Goal: Information Seeking & Learning: Compare options

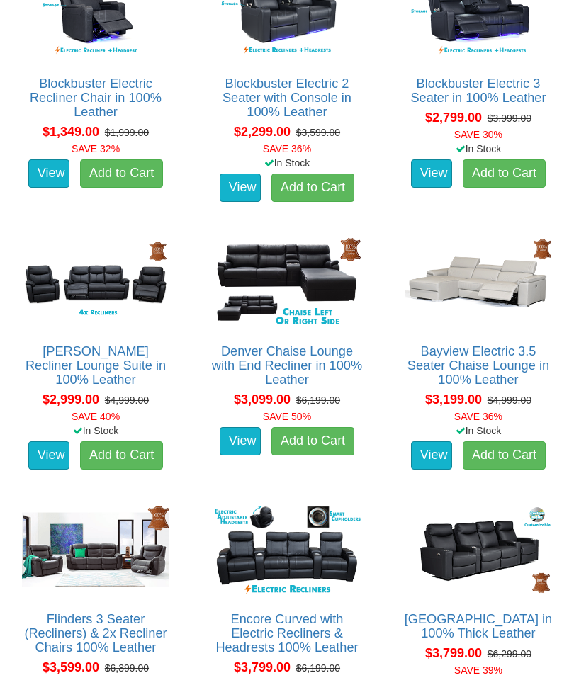
scroll to position [807, 0]
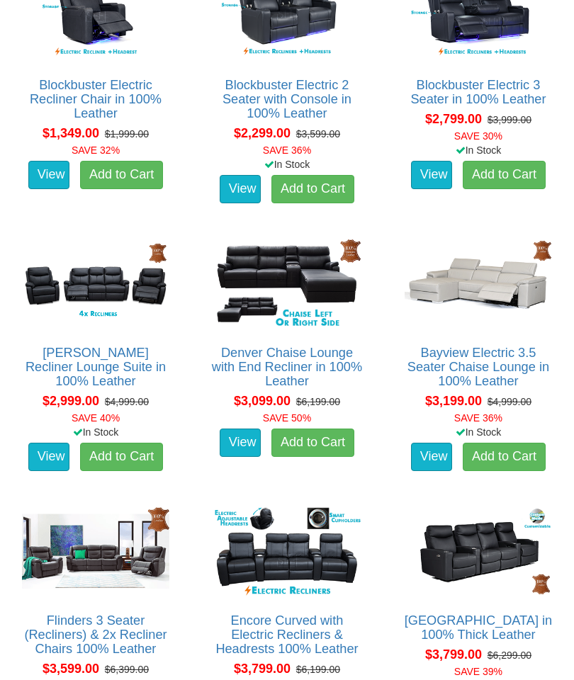
click at [121, 664] on del "$6,399.00" at bounding box center [127, 669] width 44 height 11
click at [120, 644] on link "Flinders 3 Seater (Recliners) & 2x Recliner Chairs 100% Leather" at bounding box center [95, 635] width 142 height 43
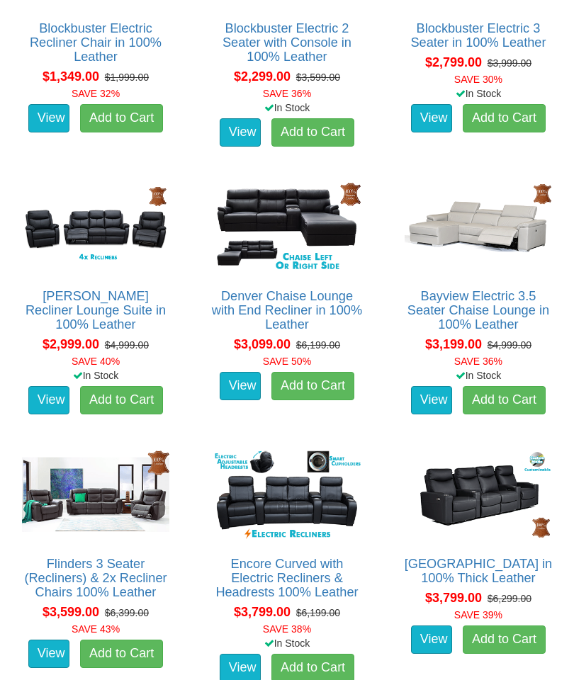
click at [51, 641] on link "View" at bounding box center [48, 654] width 41 height 28
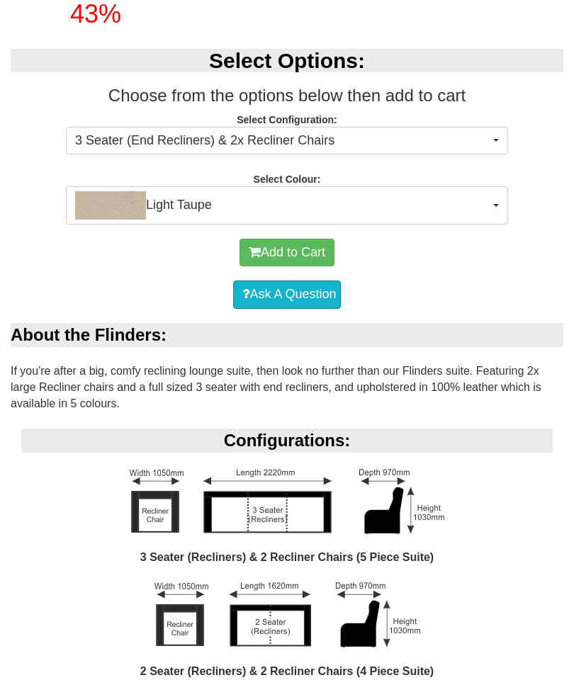
scroll to position [537, 0]
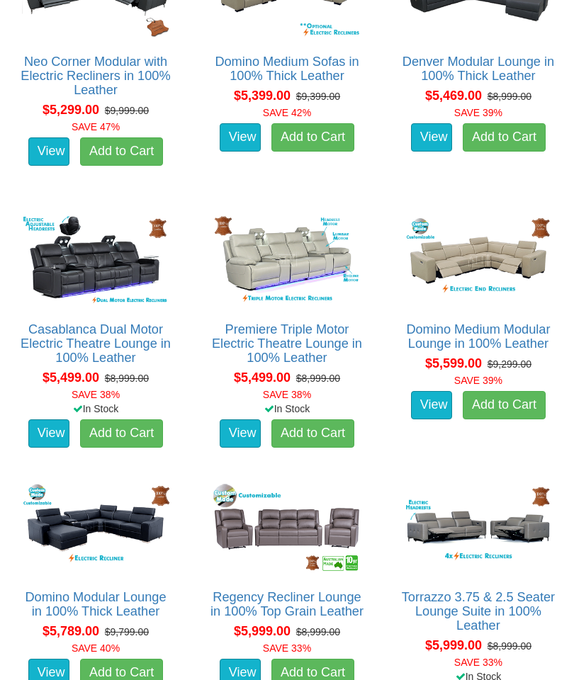
scroll to position [3778, 0]
click at [300, 605] on link "Regency Recliner Lounge in 100% Top Grain Leather" at bounding box center [287, 604] width 153 height 28
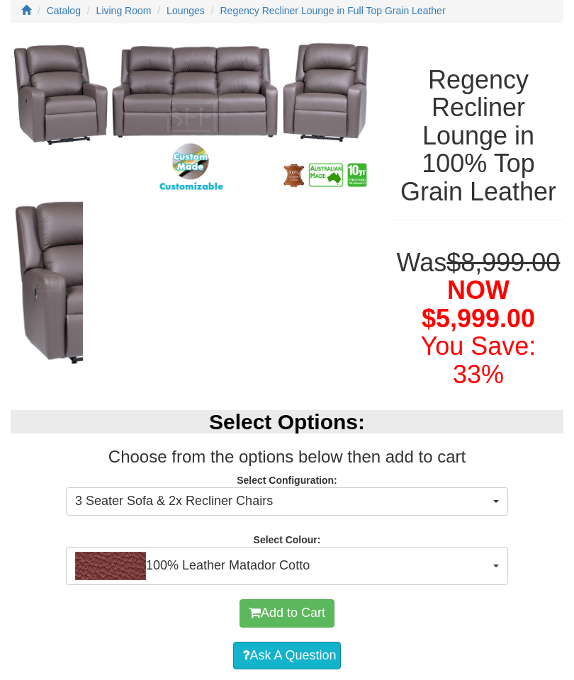
scroll to position [147, 0]
click at [188, 581] on span "100% Leather Matador Cotto" at bounding box center [282, 566] width 415 height 28
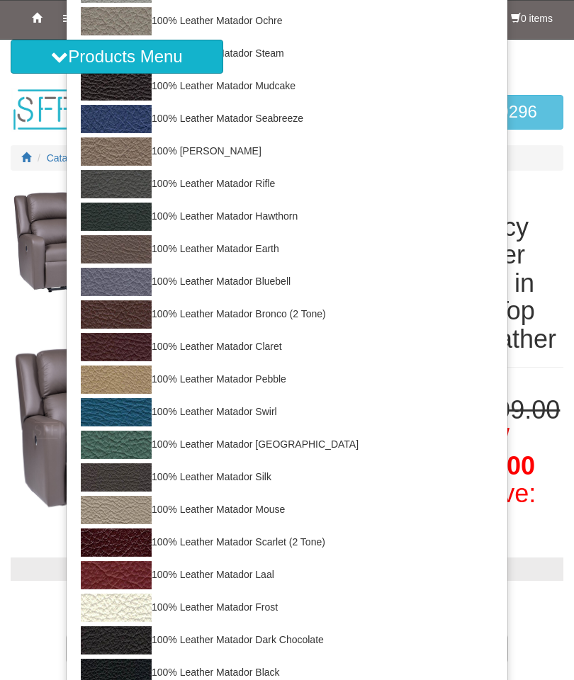
scroll to position [443, 0]
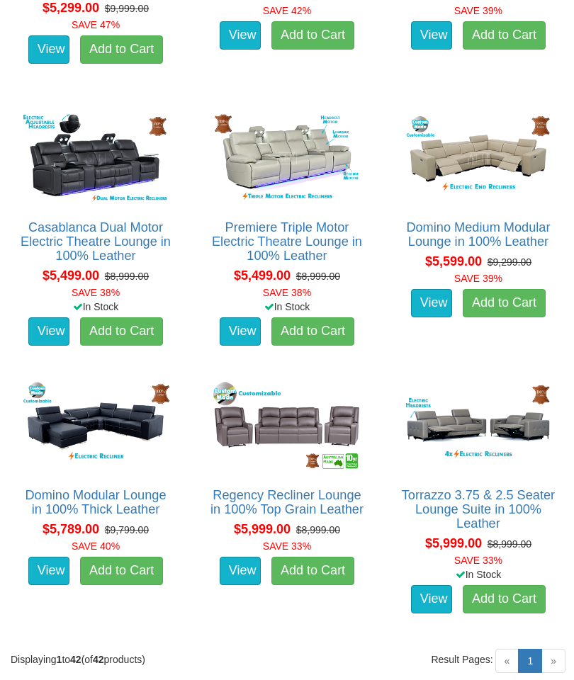
scroll to position [3875, 0]
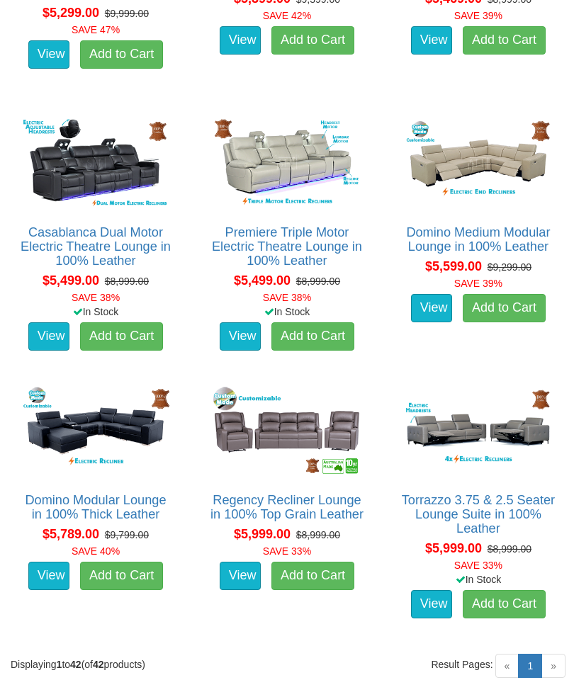
click at [242, 583] on link "View" at bounding box center [240, 576] width 41 height 28
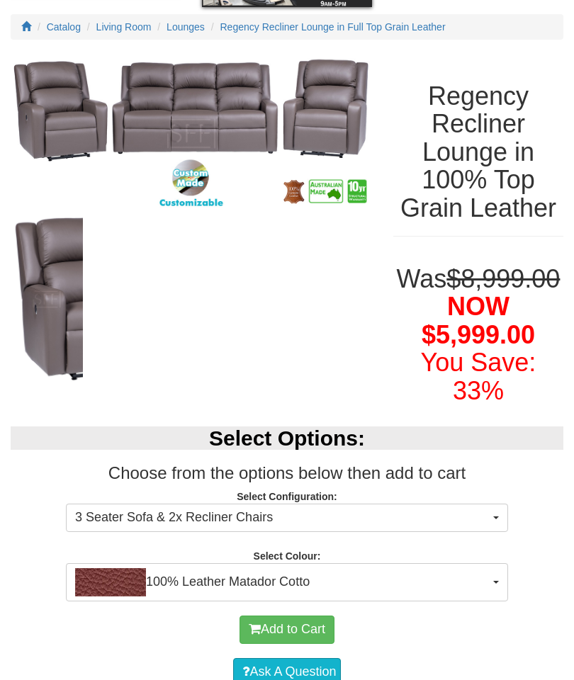
scroll to position [131, 0]
click at [289, 527] on span "3 Seater Sofa & 2x Recliner Chairs" at bounding box center [282, 518] width 415 height 18
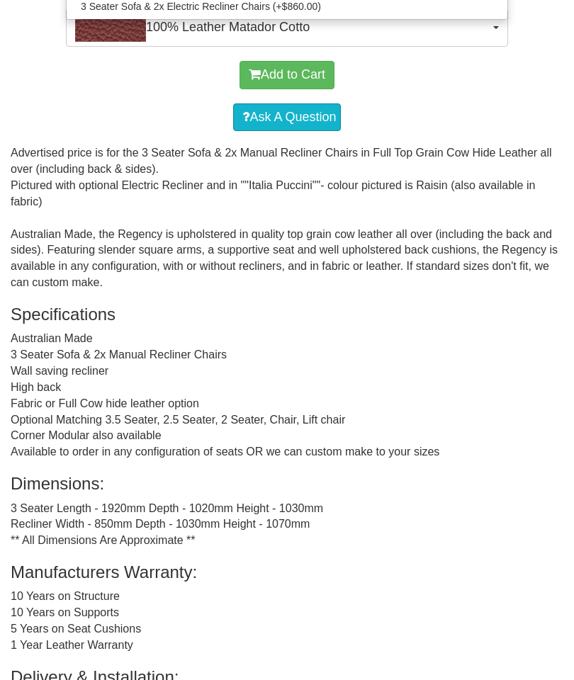
scroll to position [678, 0]
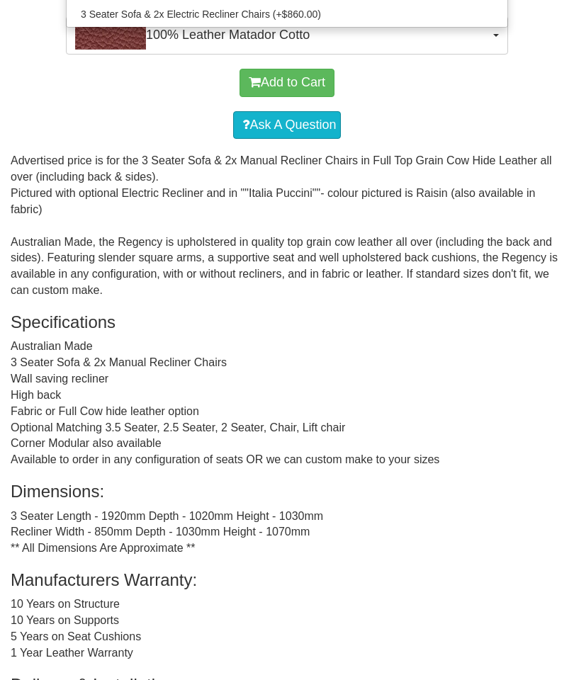
click at [495, 398] on div at bounding box center [287, 340] width 574 height 680
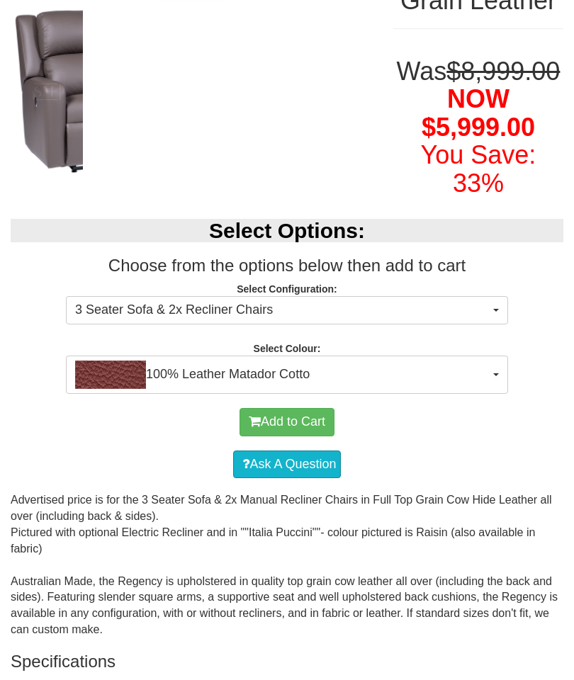
scroll to position [324, 0]
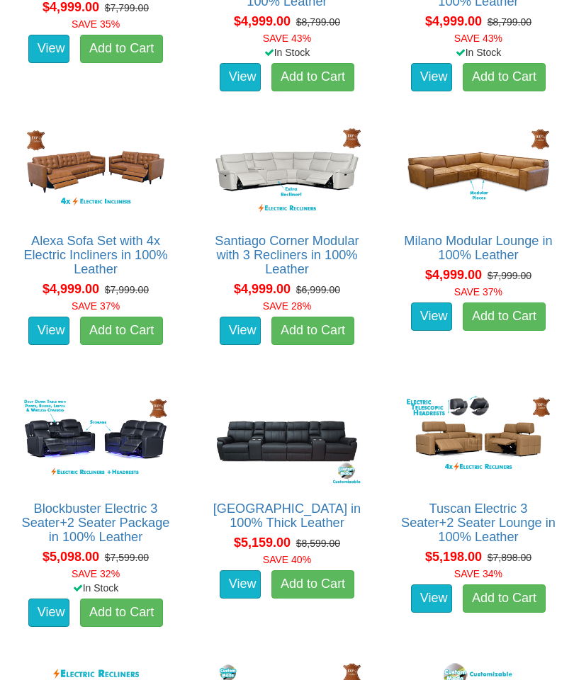
scroll to position [3063, 0]
click at [52, 318] on link "View" at bounding box center [48, 331] width 41 height 28
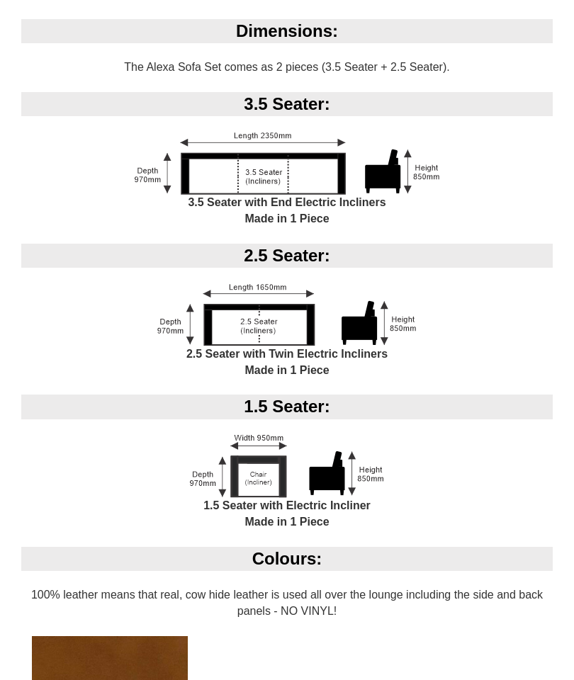
scroll to position [999, 0]
click at [325, 347] on img at bounding box center [286, 315] width 259 height 62
click at [362, 340] on img at bounding box center [286, 315] width 259 height 62
click at [280, 341] on img at bounding box center [286, 315] width 259 height 62
click at [309, 347] on img at bounding box center [286, 315] width 259 height 62
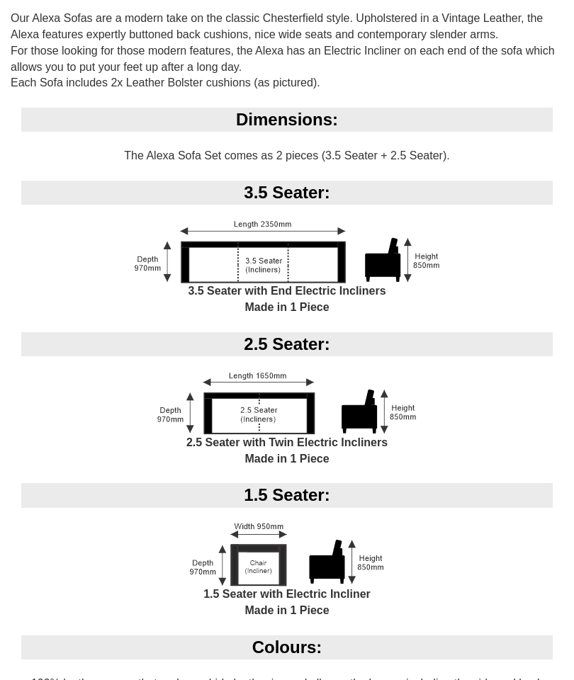
scroll to position [910, 0]
click at [367, 433] on img at bounding box center [286, 404] width 259 height 62
click at [312, 435] on img at bounding box center [286, 404] width 259 height 62
click at [332, 430] on img at bounding box center [286, 404] width 259 height 62
click at [344, 413] on img at bounding box center [286, 404] width 259 height 62
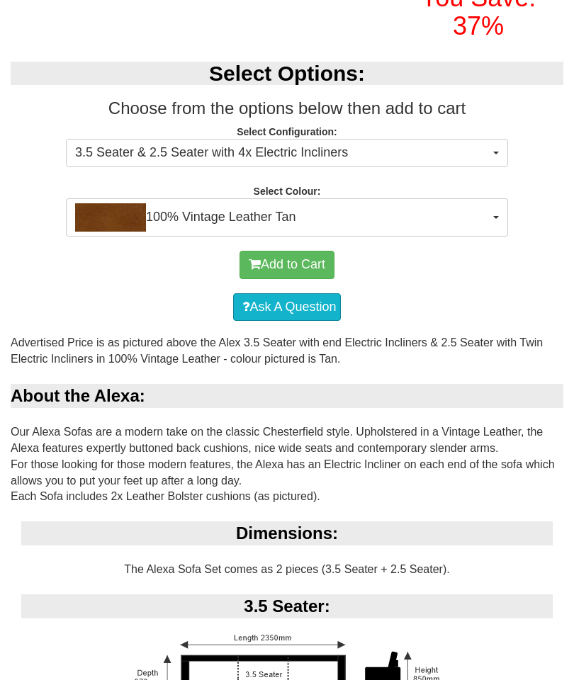
scroll to position [497, 0]
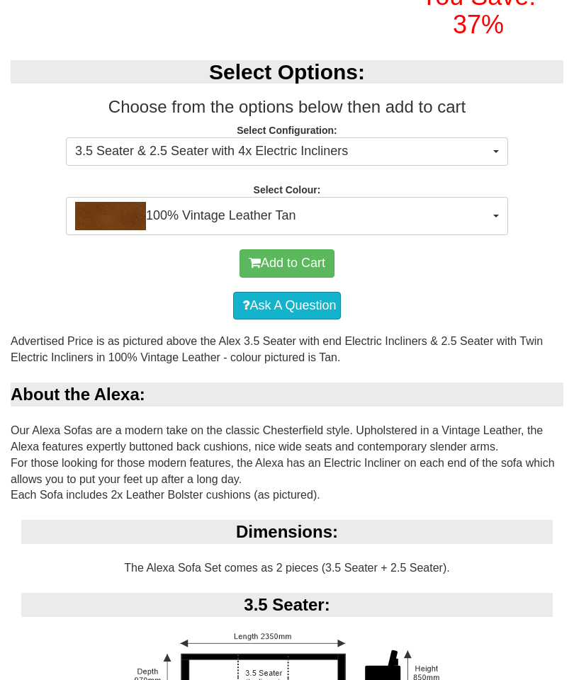
click at [342, 541] on div "Dimensions:" at bounding box center [287, 533] width 532 height 24
click at [335, 544] on div "Dimensions:" at bounding box center [287, 533] width 532 height 24
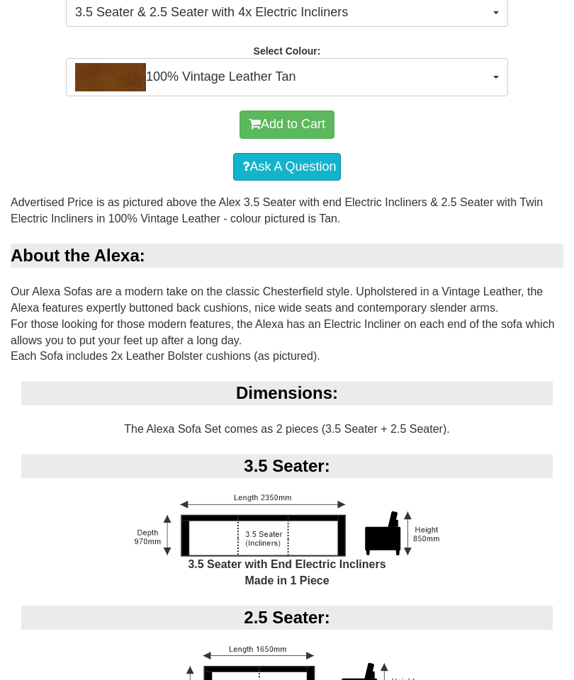
click at [315, 528] on img at bounding box center [288, 526] width 306 height 62
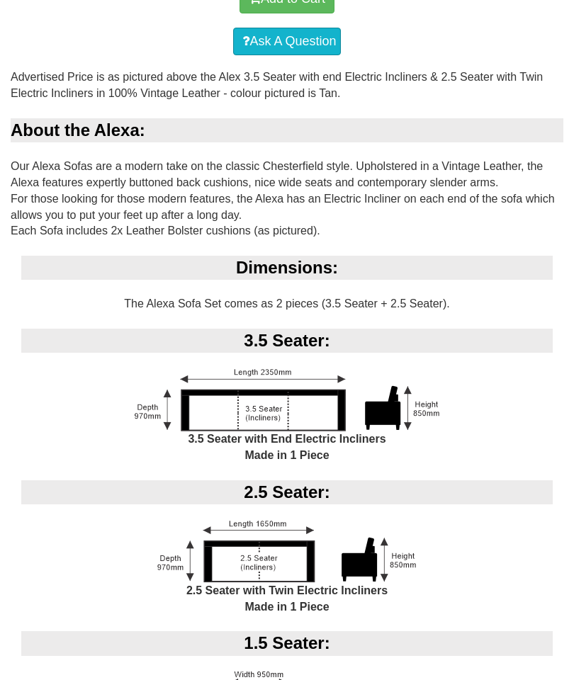
scroll to position [758, 0]
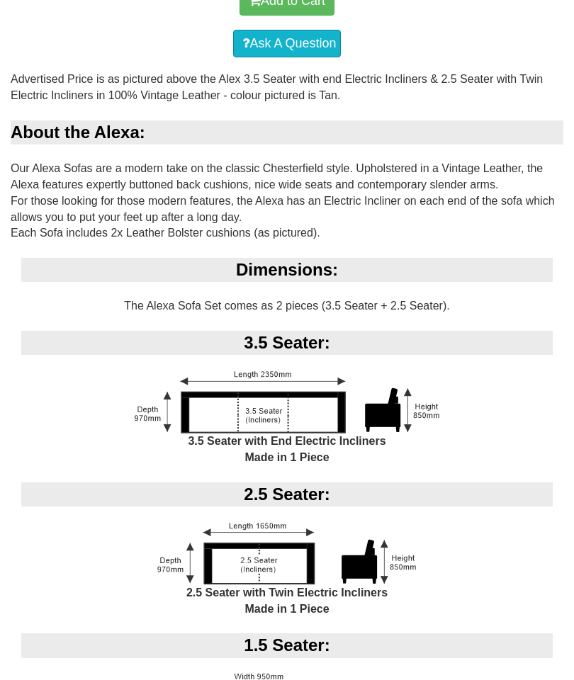
scroll to position [760, 0]
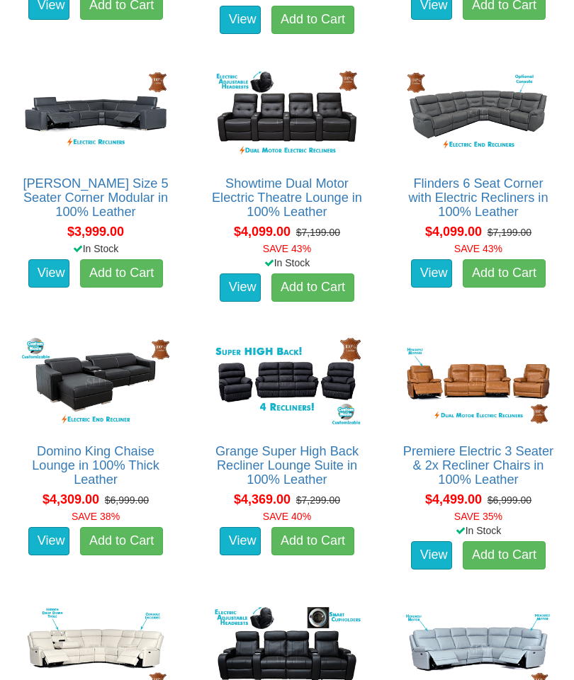
scroll to position [1783, 0]
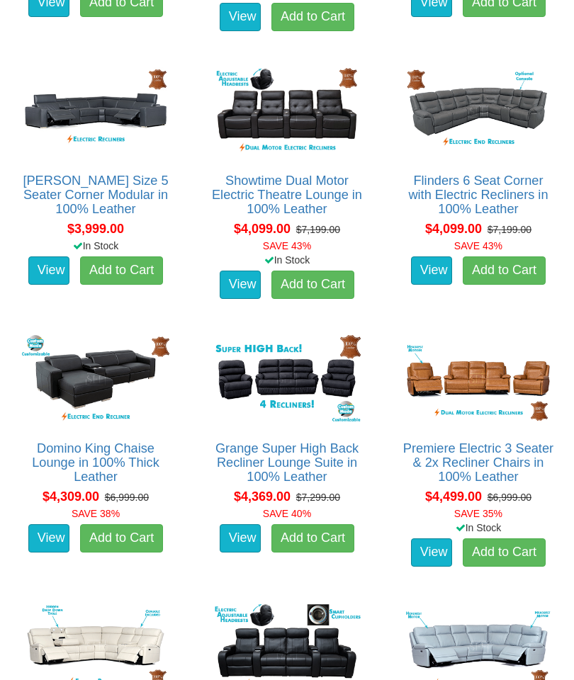
click at [442, 539] on link "View" at bounding box center [431, 553] width 41 height 28
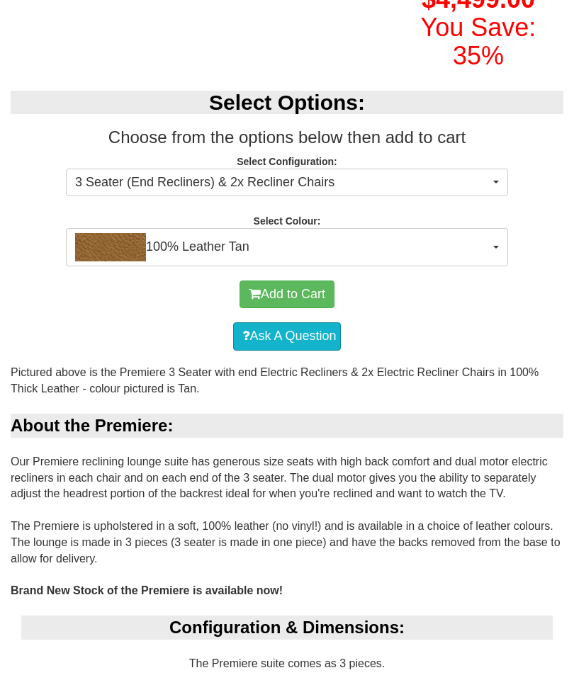
scroll to position [509, 0]
click at [319, 262] on span "100% Leather Tan" at bounding box center [282, 247] width 415 height 28
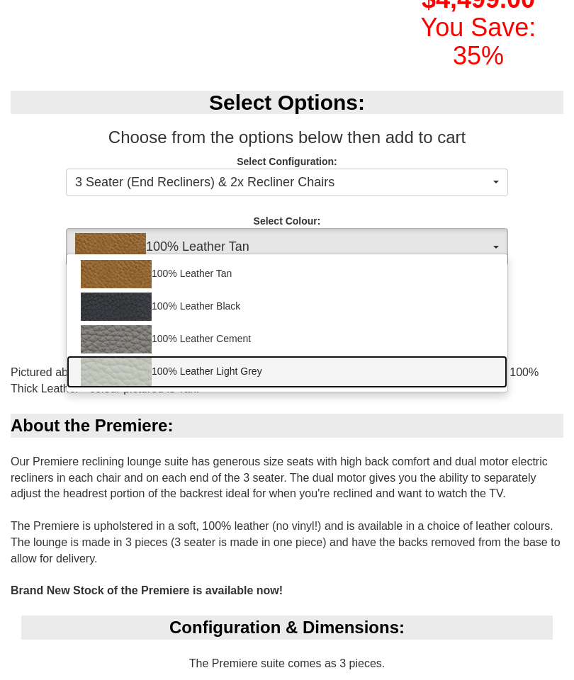
click at [140, 386] on img at bounding box center [116, 372] width 71 height 28
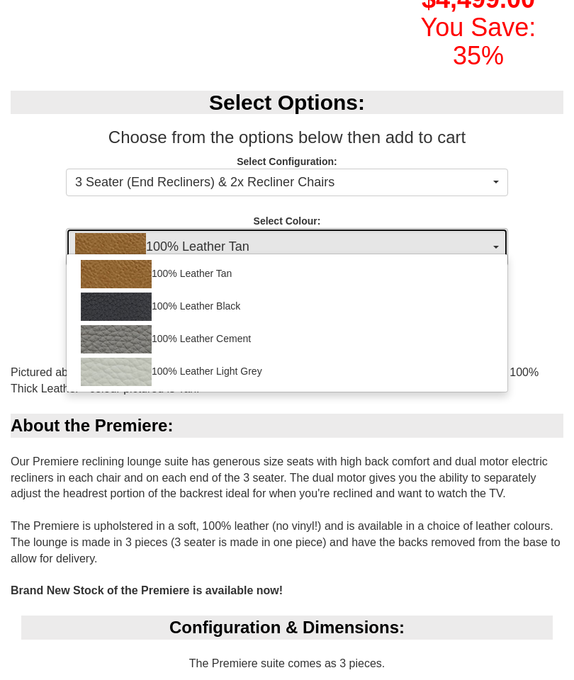
select select "1499"
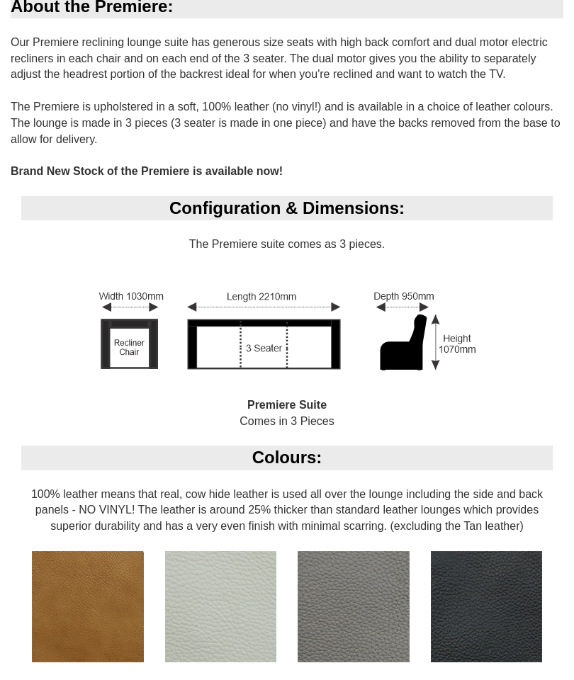
scroll to position [928, 0]
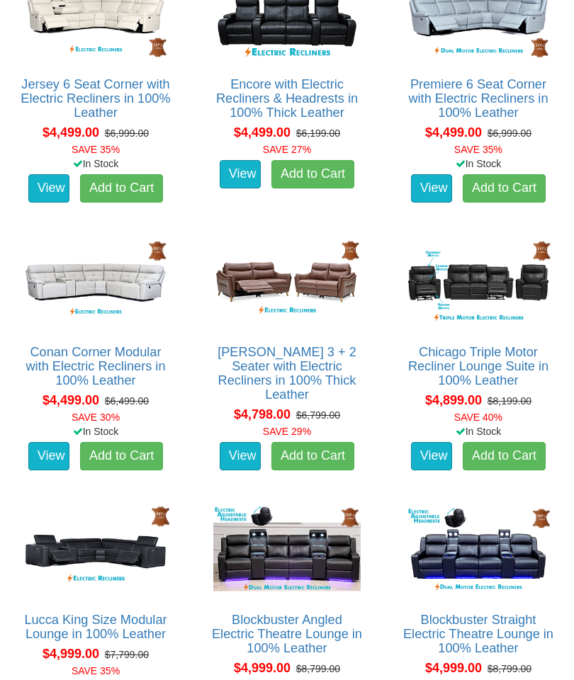
scroll to position [2416, 0]
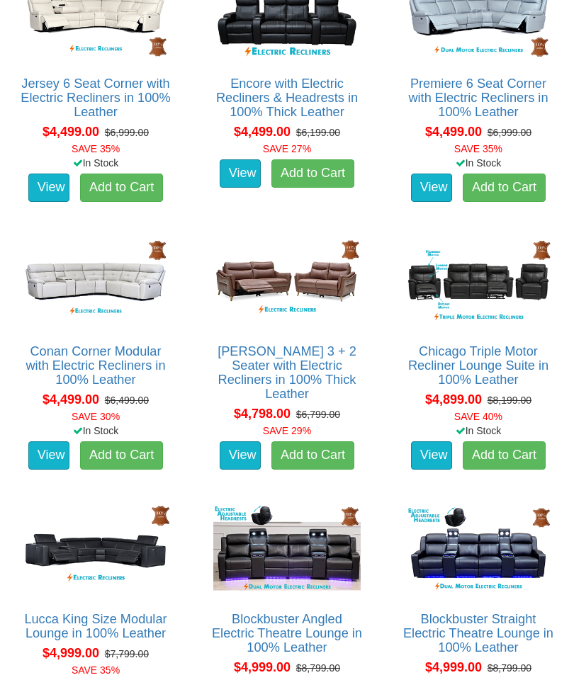
click at [245, 442] on link "View" at bounding box center [240, 456] width 41 height 28
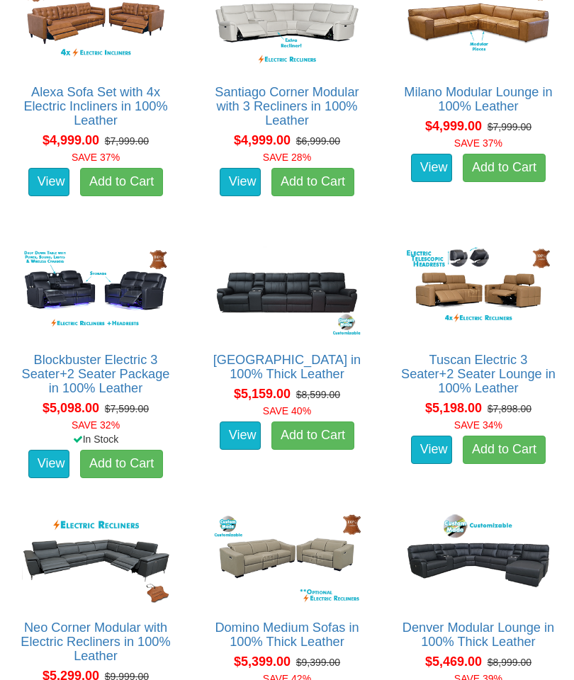
scroll to position [3145, 0]
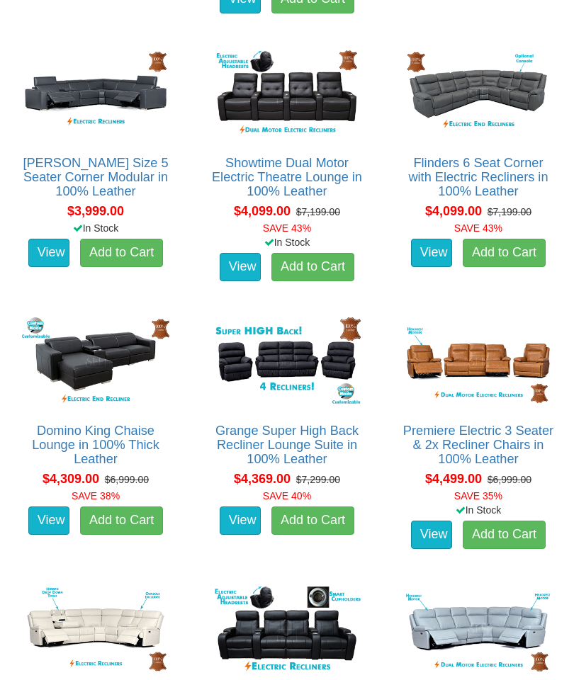
scroll to position [1801, 0]
click at [520, 474] on del "$6,999.00" at bounding box center [510, 479] width 44 height 11
click at [432, 527] on link "View" at bounding box center [431, 535] width 41 height 28
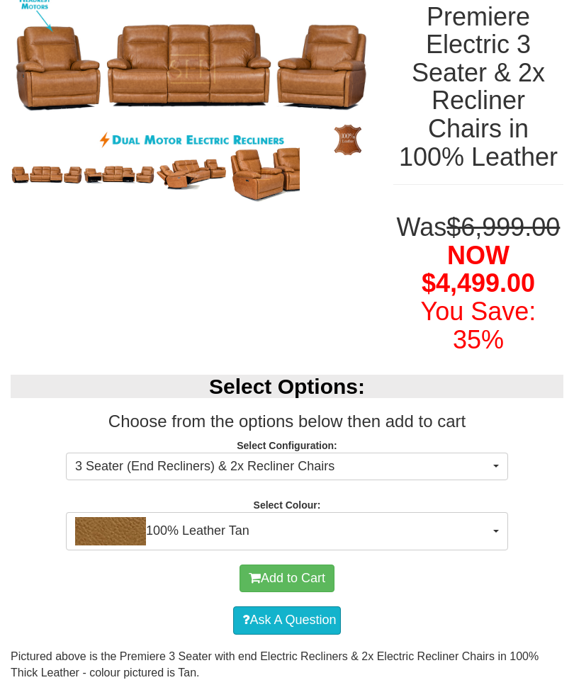
scroll to position [225, 0]
click at [275, 546] on span "100% Leather Tan" at bounding box center [282, 531] width 415 height 28
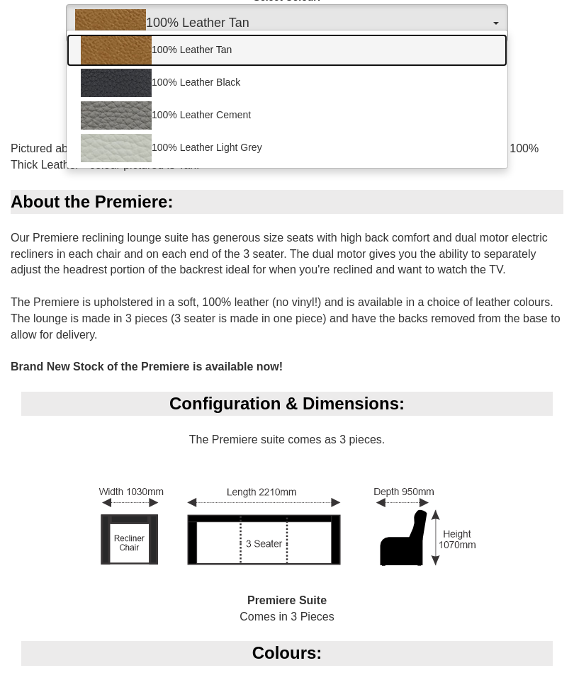
scroll to position [790, 0]
